Goal: Complete application form: Complete application form

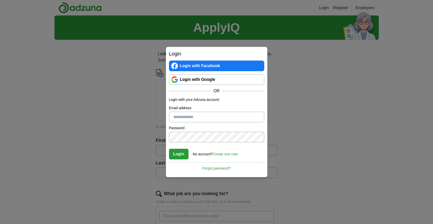
click at [199, 120] on input "Email address" at bounding box center [216, 117] width 95 height 11
click at [221, 156] on link "Create one now" at bounding box center [225, 154] width 25 height 4
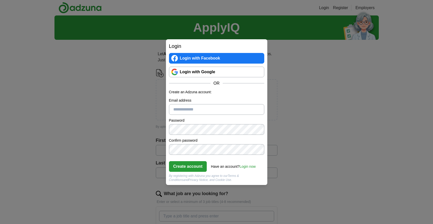
click at [220, 113] on input "Email address" at bounding box center [216, 109] width 95 height 11
type input "**********"
click at [204, 165] on button "Create account" at bounding box center [188, 166] width 38 height 11
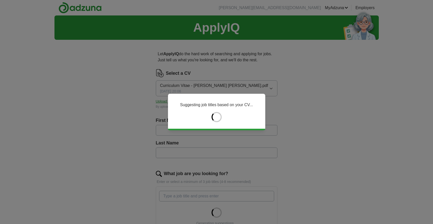
type input "*****"
type input "****"
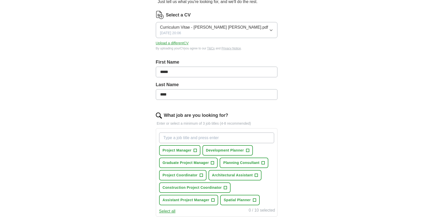
scroll to position [60, 0]
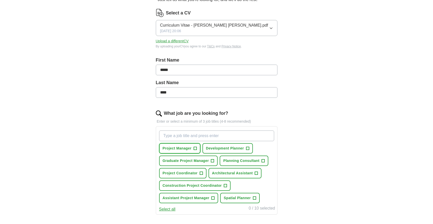
click at [197, 148] on span "+" at bounding box center [195, 149] width 3 height 4
click at [213, 200] on span "+" at bounding box center [213, 198] width 3 height 4
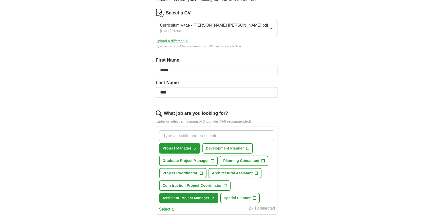
click at [222, 136] on input "What job are you looking for?" at bounding box center [216, 136] width 115 height 11
type input "junior project manager"
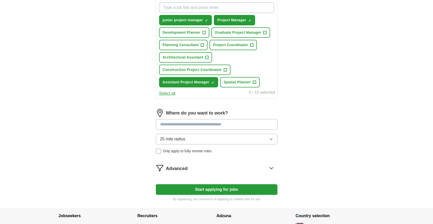
scroll to position [191, 0]
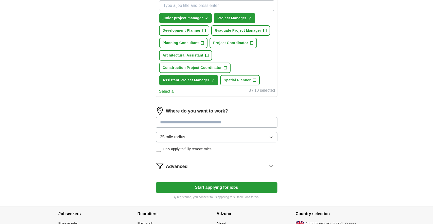
click at [209, 150] on span "Only apply to fully remote roles" at bounding box center [187, 149] width 49 height 5
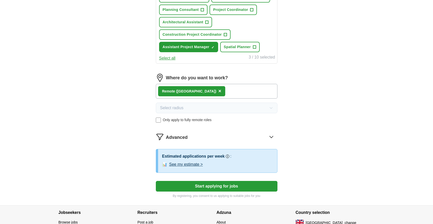
scroll to position [227, 0]
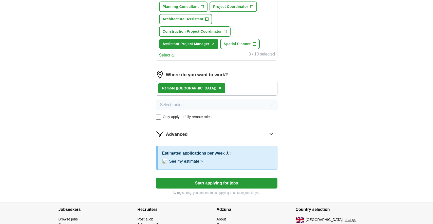
click at [202, 163] on button "See my estimate >" at bounding box center [186, 161] width 34 height 6
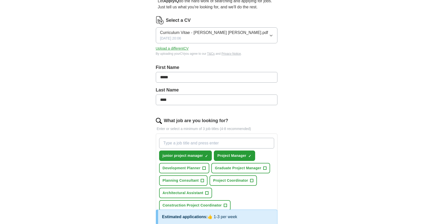
scroll to position [52, 0]
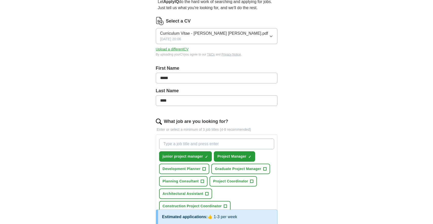
click at [186, 50] on button "Upload a different CV" at bounding box center [172, 49] width 33 height 5
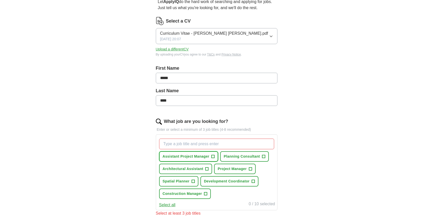
click at [202, 156] on span "Assistant Project Manager" at bounding box center [186, 156] width 47 height 5
click at [229, 169] on span "Project Manager" at bounding box center [232, 168] width 29 height 5
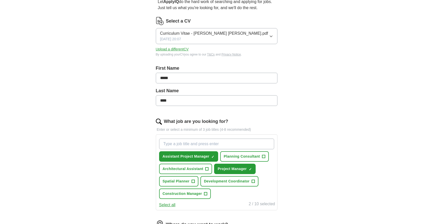
click at [213, 145] on input "What job are you looking for?" at bounding box center [216, 144] width 115 height 11
type input "Junior Project Manager"
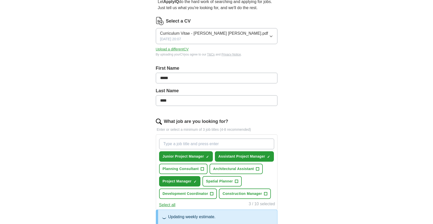
click at [215, 144] on input "What job are you looking for?" at bounding box center [216, 144] width 115 height 11
type input "Junior IT Project Manager"
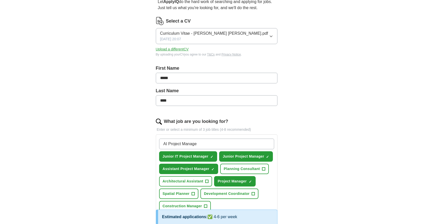
type input "AI Project Manager"
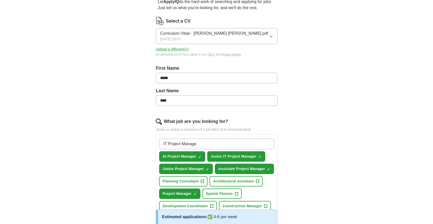
type input "IT Project Manager"
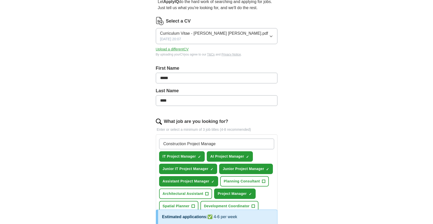
type input "Construction Project Manager"
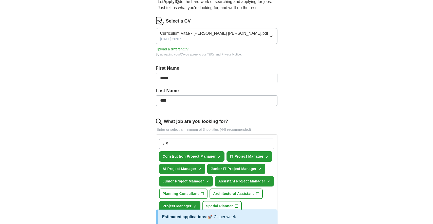
type input "a"
type input "Assistant Project Manager (Construction)"
drag, startPoint x: 242, startPoint y: 143, endPoint x: 162, endPoint y: 141, distance: 80.6
click at [162, 142] on input "Assistant Project Manager (Construction)" at bounding box center [216, 144] width 115 height 11
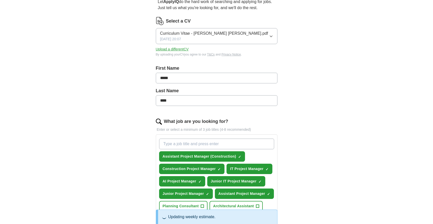
paste input "Assistant Project Manager (Construction)"
drag, startPoint x: 237, startPoint y: 144, endPoint x: 213, endPoint y: 144, distance: 23.6
click at [213, 144] on input "Assistant Project Manager (Construction)" at bounding box center [216, 144] width 115 height 11
type input "Assistant Project Manager (IT)"
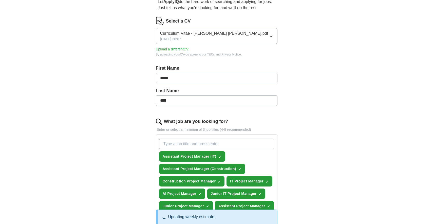
paste input "Assistant Project Manager (Construction)"
drag, startPoint x: 236, startPoint y: 144, endPoint x: 214, endPoint y: 143, distance: 22.1
click at [214, 143] on input "Assistant Project Manager (Construction)" at bounding box center [216, 144] width 115 height 11
type input "Assistant Project Manager (AI)"
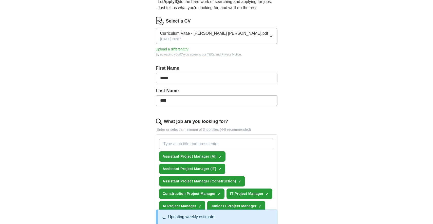
paste input "Assistant Project Manager (Construction)"
drag, startPoint x: 181, startPoint y: 144, endPoint x: 152, endPoint y: 144, distance: 29.2
click at [152, 144] on div "Let ApplyIQ do the hard work of searching and applying for jobs. Just tell us w…" at bounding box center [217, 219] width 162 height 455
type input "Junior Project Manager (Construction)"
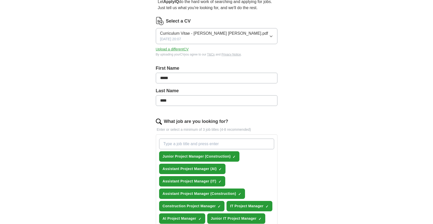
paste input "Assistant Project Manager (Construction)"
drag, startPoint x: 181, startPoint y: 145, endPoint x: 153, endPoint y: 144, distance: 27.9
click at [153, 144] on div "Let ApplyIQ do the hard work of searching and applying for jobs. Just tell us w…" at bounding box center [217, 195] width 162 height 407
drag, startPoint x: 231, startPoint y: 144, endPoint x: 209, endPoint y: 143, distance: 21.8
click at [209, 143] on input "Junior Project Manager (Construction)" at bounding box center [216, 144] width 115 height 11
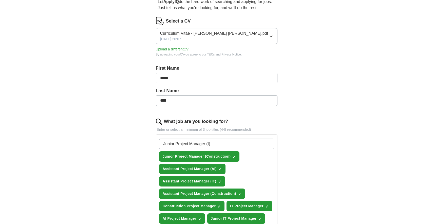
type input "Junior Project Manager (IT)"
drag, startPoint x: 230, startPoint y: 145, endPoint x: 148, endPoint y: 141, distance: 82.3
click at [148, 141] on div "Let ApplyIQ do the hard work of searching and applying for jobs. Just tell us w…" at bounding box center [217, 195] width 162 height 407
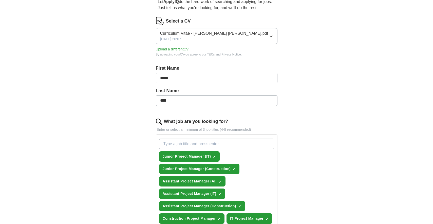
paste input "Junior Project Manager (IT)"
type input "Junior Project Manager (AI)"
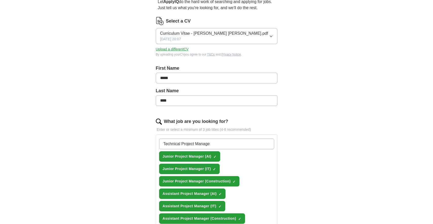
type input "Technical Project Manager"
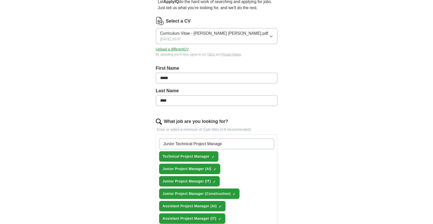
type input "Junior Technical Project Manager"
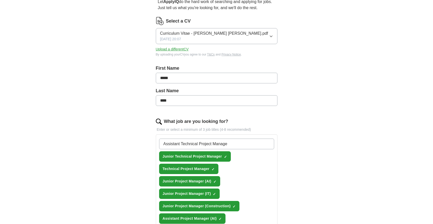
type input "Assistant Technical Project Manager"
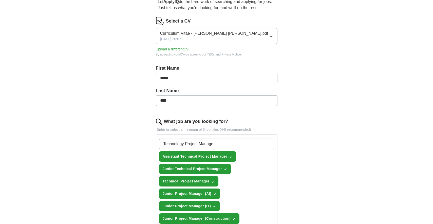
type input "Technology Project Manager"
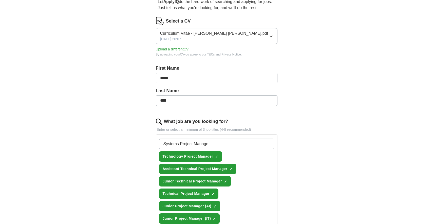
type input "Systems Project Manager"
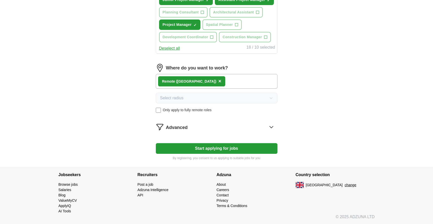
scroll to position [383, 0]
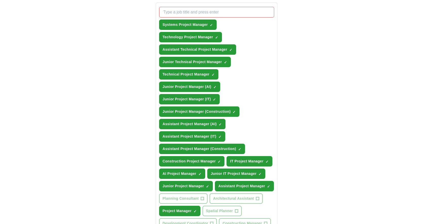
scroll to position [185, 0]
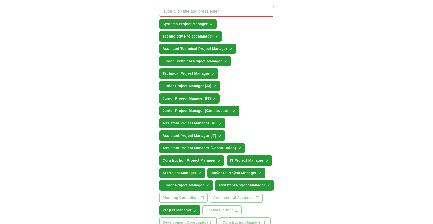
click at [0, 0] on span "×" at bounding box center [0, 0] width 0 height 0
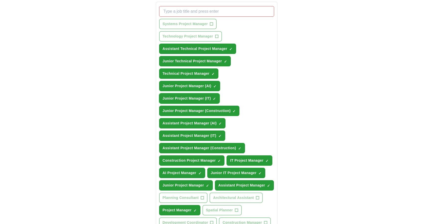
click at [0, 0] on span "×" at bounding box center [0, 0] width 0 height 0
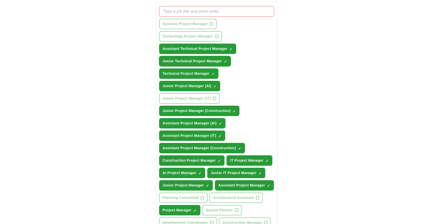
click at [0, 0] on span "×" at bounding box center [0, 0] width 0 height 0
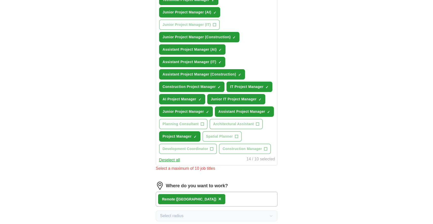
scroll to position [243, 0]
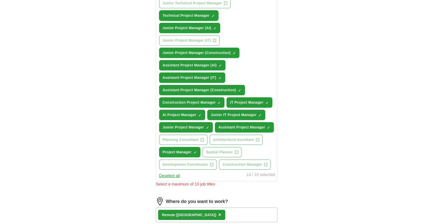
click at [216, 16] on button "Technical Project Manager ✓ ×" at bounding box center [188, 15] width 59 height 10
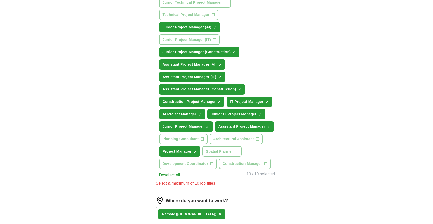
scroll to position [246, 0]
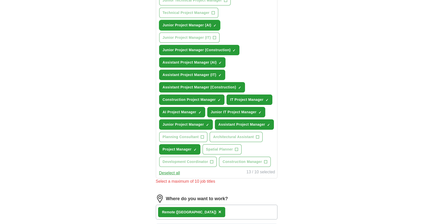
click at [0, 0] on span "×" at bounding box center [0, 0] width 0 height 0
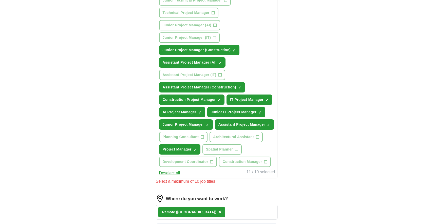
click at [194, 176] on div "Deselect all 11 / 10 selected" at bounding box center [216, 172] width 117 height 7
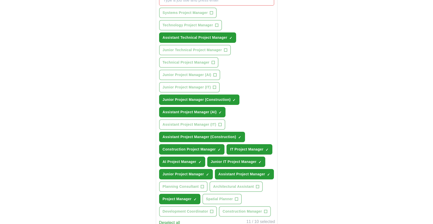
scroll to position [191, 0]
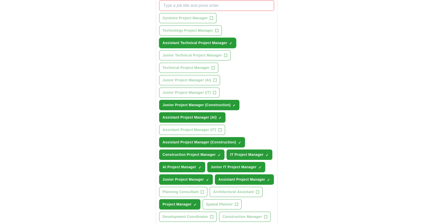
click at [229, 43] on button "Assistant Technical Project Manager ✓ ×" at bounding box center [197, 43] width 77 height 10
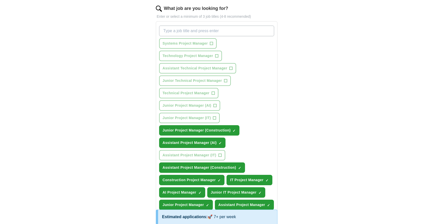
scroll to position [199, 0]
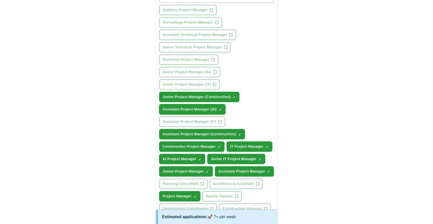
click at [222, 112] on button "Assistant Project Manager (AI) ✓ ×" at bounding box center [192, 109] width 67 height 10
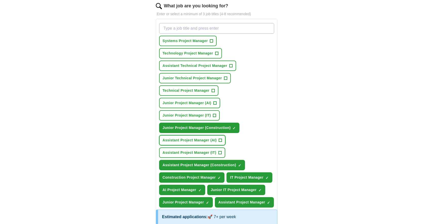
scroll to position [169, 0]
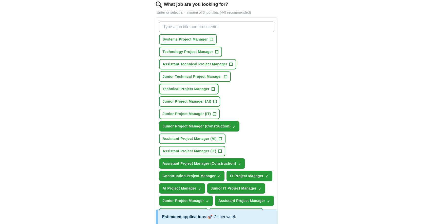
click at [214, 89] on span "+" at bounding box center [213, 89] width 3 height 4
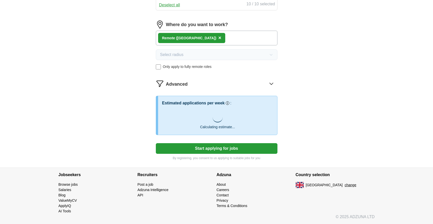
scroll to position [429, 0]
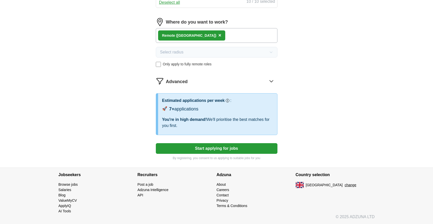
click at [210, 146] on button "Start applying for jobs" at bounding box center [217, 148] width 122 height 11
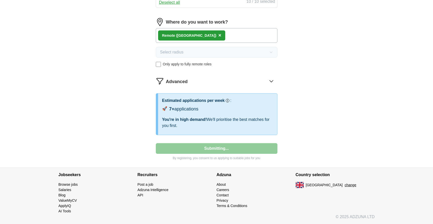
select select "**"
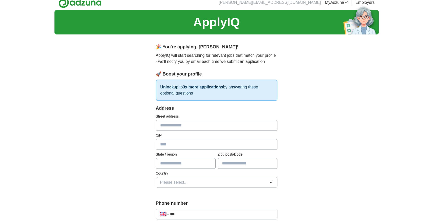
scroll to position [0, 0]
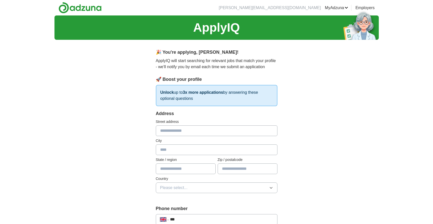
click at [208, 135] on input "text" at bounding box center [217, 130] width 122 height 11
type input "**********"
type input "***"
type input "********"
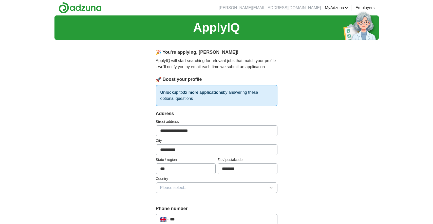
click at [193, 187] on button "Please select..." at bounding box center [217, 188] width 122 height 11
click at [192, 198] on div "[GEOGRAPHIC_DATA]" at bounding box center [216, 199] width 113 height 6
drag, startPoint x: 182, startPoint y: 173, endPoint x: 137, endPoint y: 165, distance: 45.8
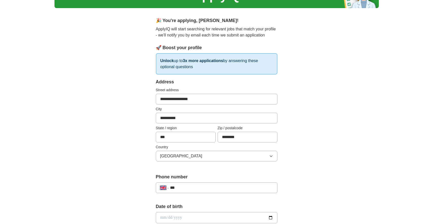
scroll to position [34, 0]
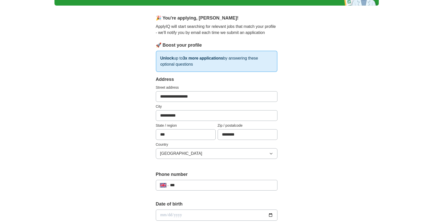
type input "***"
click at [195, 181] on div "**********" at bounding box center [217, 185] width 122 height 11
click at [189, 184] on input "***" at bounding box center [221, 185] width 103 height 6
type input "**********"
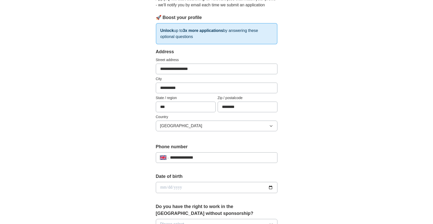
click at [209, 191] on input "date" at bounding box center [217, 187] width 122 height 11
type input "**********"
click at [210, 200] on form "**********" at bounding box center [217, 225] width 122 height 355
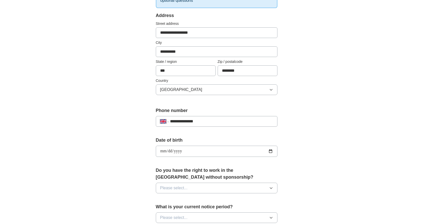
scroll to position [99, 0]
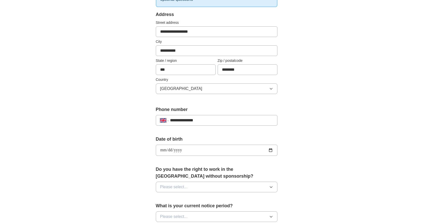
click at [213, 189] on button "Please select..." at bounding box center [217, 187] width 122 height 11
click at [208, 195] on li "Yes" at bounding box center [216, 199] width 121 height 10
click at [201, 215] on button "Please select..." at bounding box center [217, 216] width 122 height 11
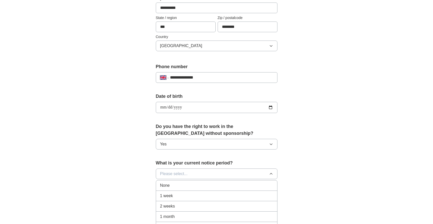
scroll to position [146, 0]
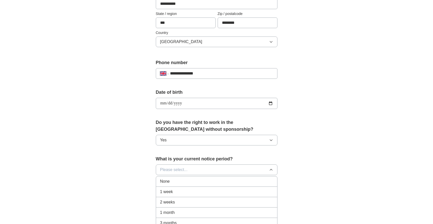
click at [206, 211] on div "1 month" at bounding box center [216, 213] width 113 height 6
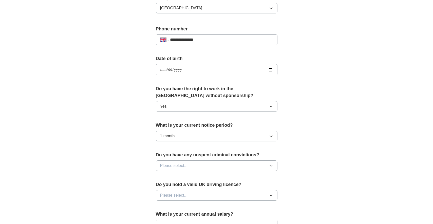
scroll to position [189, 0]
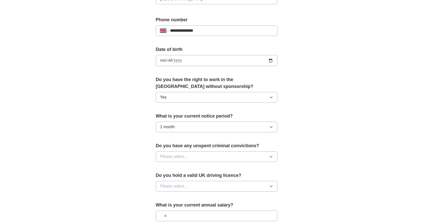
click at [224, 154] on button "Please select..." at bounding box center [217, 156] width 122 height 11
click at [209, 175] on li "No" at bounding box center [216, 179] width 121 height 10
click at [206, 187] on button "Please select..." at bounding box center [217, 186] width 122 height 11
click at [207, 209] on div "No" at bounding box center [216, 208] width 113 height 6
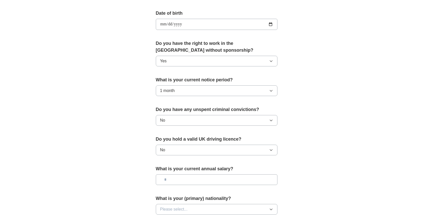
scroll to position [231, 0]
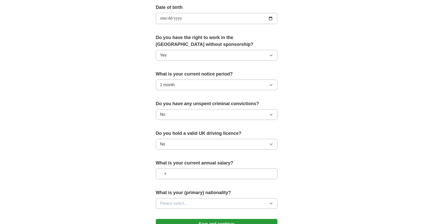
click at [213, 174] on input "text" at bounding box center [217, 174] width 122 height 11
type input "*******"
click at [223, 204] on button "Please select..." at bounding box center [217, 203] width 122 height 11
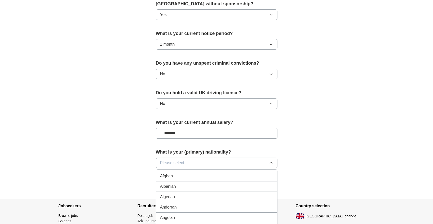
scroll to position [0, 0]
click at [224, 186] on div "British" at bounding box center [216, 185] width 113 height 6
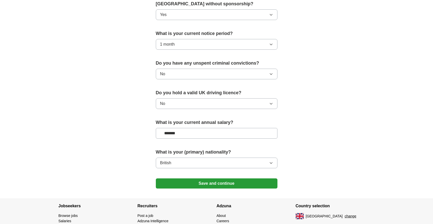
click at [223, 183] on button "Save and continue" at bounding box center [217, 183] width 122 height 10
